Goal: Answer question/provide support

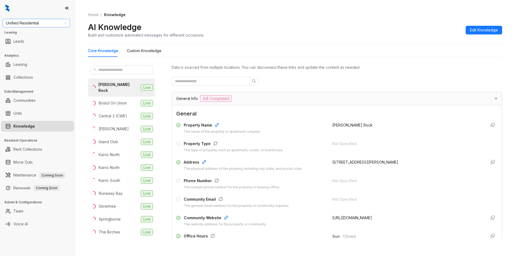
click at [45, 24] on span "Unified Residential" at bounding box center [36, 23] width 61 height 8
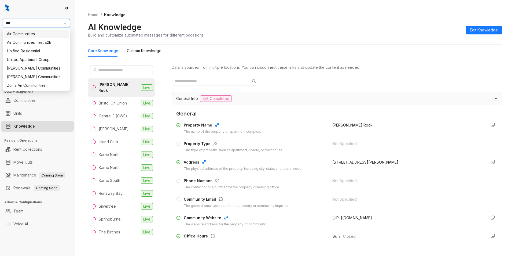
type input "****"
click at [39, 52] on div "United Apartment Group" at bounding box center [36, 51] width 59 height 6
